Goal: Navigation & Orientation: Find specific page/section

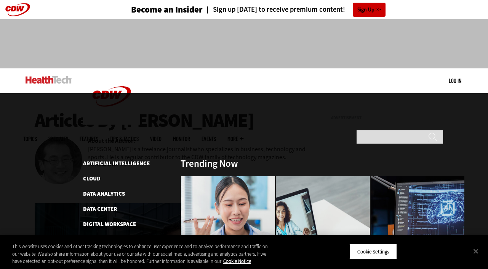
click at [37, 136] on span "Topics" at bounding box center [30, 139] width 14 height 6
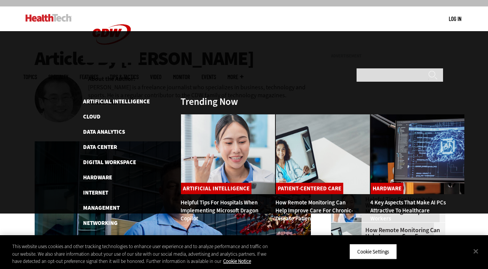
scroll to position [47, 0]
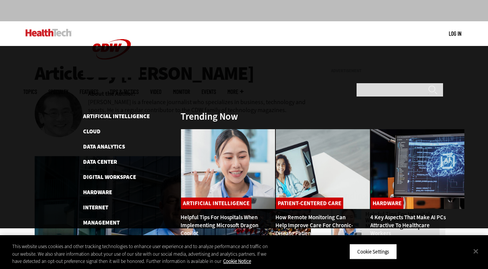
click at [98, 89] on link "Features" at bounding box center [89, 92] width 19 height 6
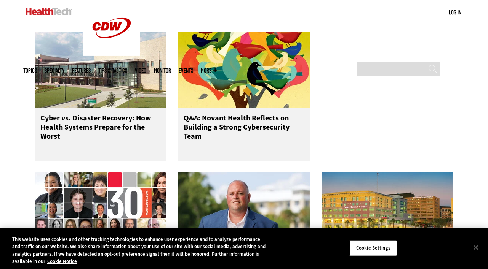
scroll to position [90, 0]
